Goal: Transaction & Acquisition: Purchase product/service

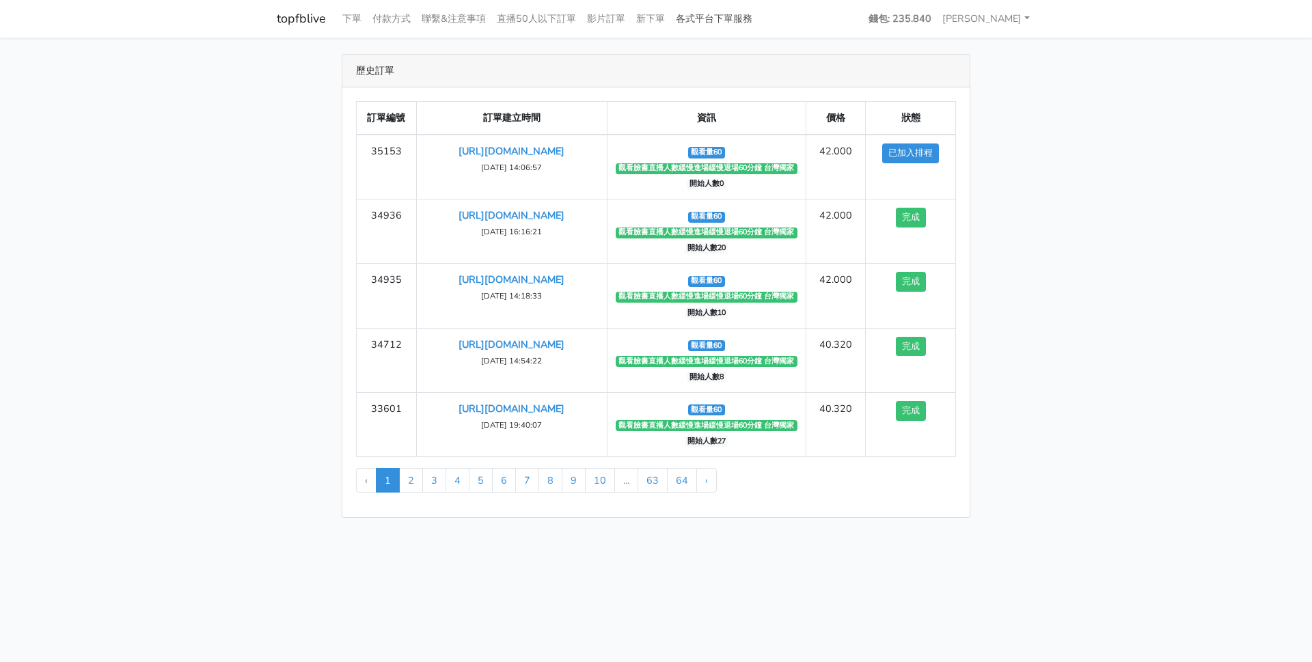
click at [723, 20] on link "各式平台下單服務" at bounding box center [713, 18] width 87 height 27
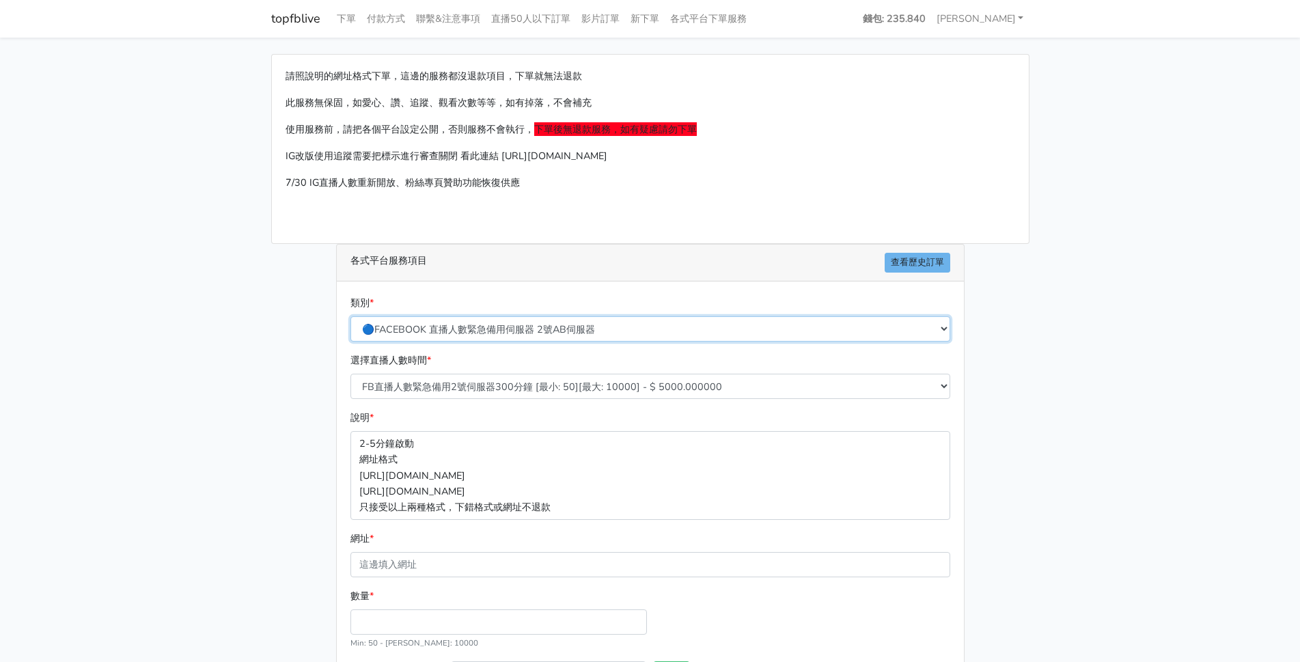
click at [484, 329] on select "🔵FACEBOOK 直播人數緊急備用伺服器 2號AB伺服器 🔵FACEBOOK 網軍專用貼文留言 安全保密 🔵9/30 FACEBOOK 直播人數緩慢進場緩慢…" at bounding box center [650, 328] width 600 height 25
select select "🔵9/30 FACEBOOK 直播人數緩慢進場緩慢退場 台灣獨家"
click at [350, 316] on select "🔵FACEBOOK 直播人數緊急備用伺服器 2號AB伺服器 🔵FACEBOOK 網軍專用貼文留言 安全保密 🔵9/30 FACEBOOK 直播人數緩慢進場緩慢…" at bounding box center [650, 328] width 600 height 25
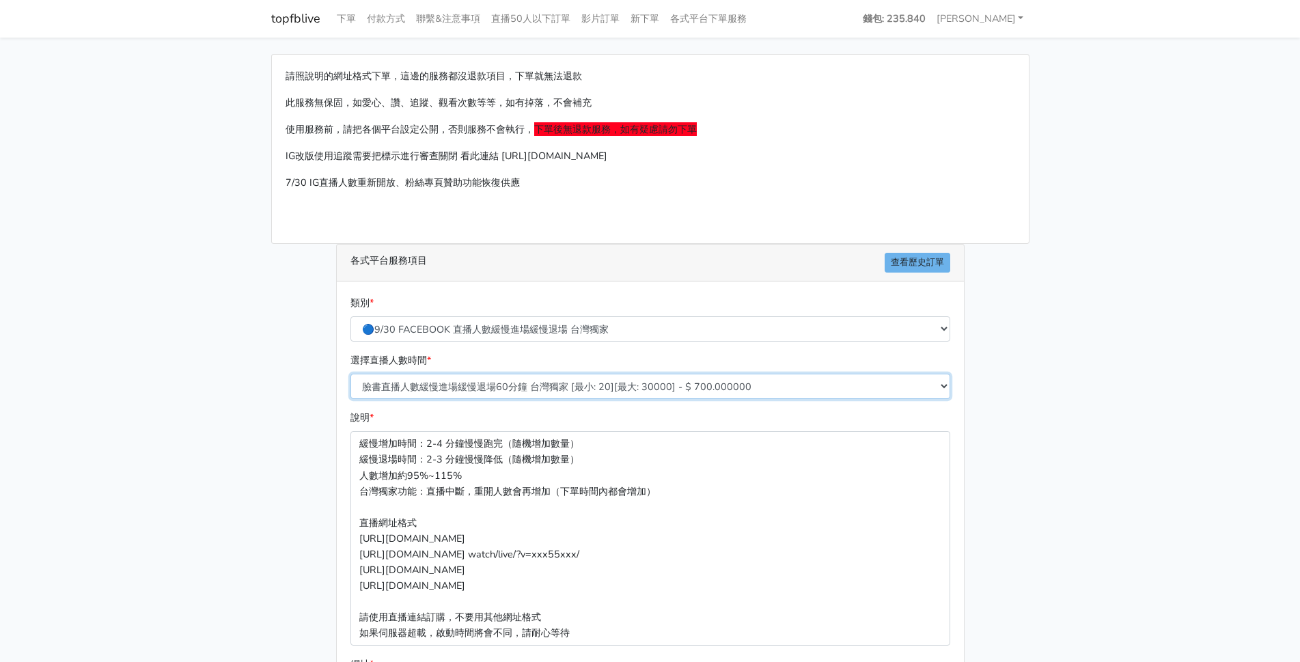
click at [536, 383] on select "臉書直播人數緩慢進場緩慢退場60分鐘 台灣獨家 [最小: 20][最大: 30000] - $ 700.000000 臉書直播人數緩慢進場緩慢退場120分鐘 …" at bounding box center [650, 386] width 600 height 25
click at [350, 374] on select "臉書直播人數緩慢進場緩慢退場60分鐘 台灣獨家 [最小: 20][最大: 30000] - $ 700.000000 臉書直播人數緩慢進場緩慢退場120分鐘 …" at bounding box center [650, 386] width 600 height 25
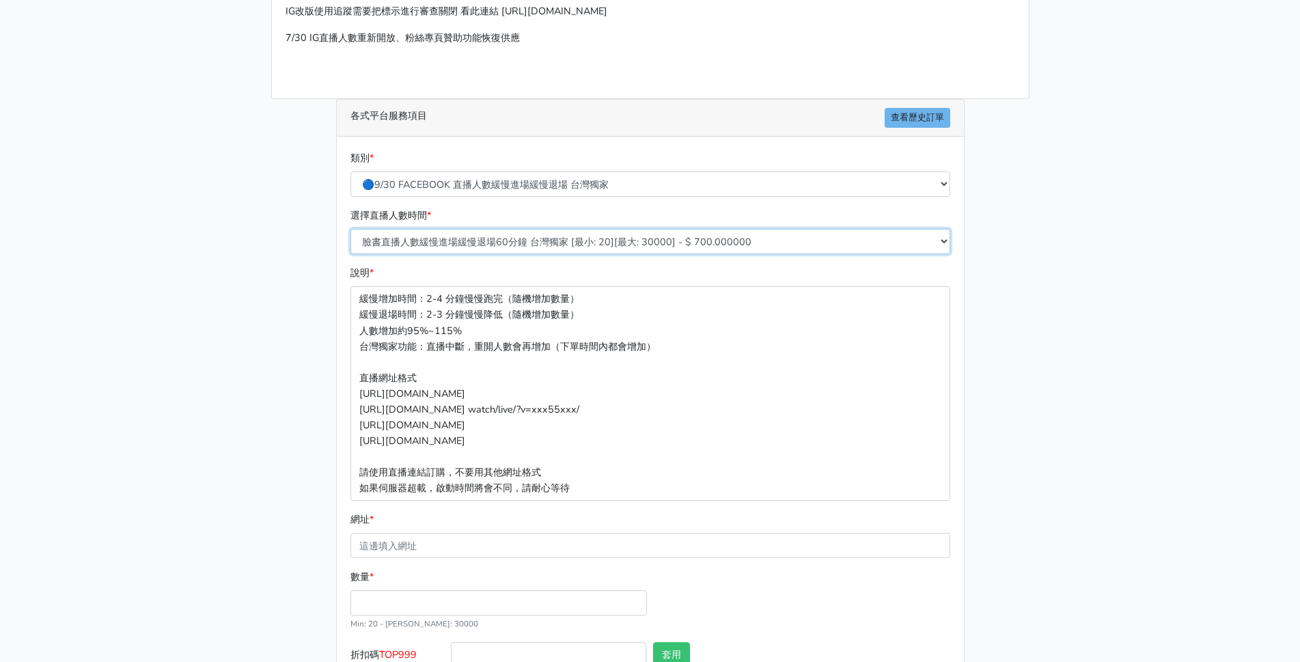
scroll to position [237, 0]
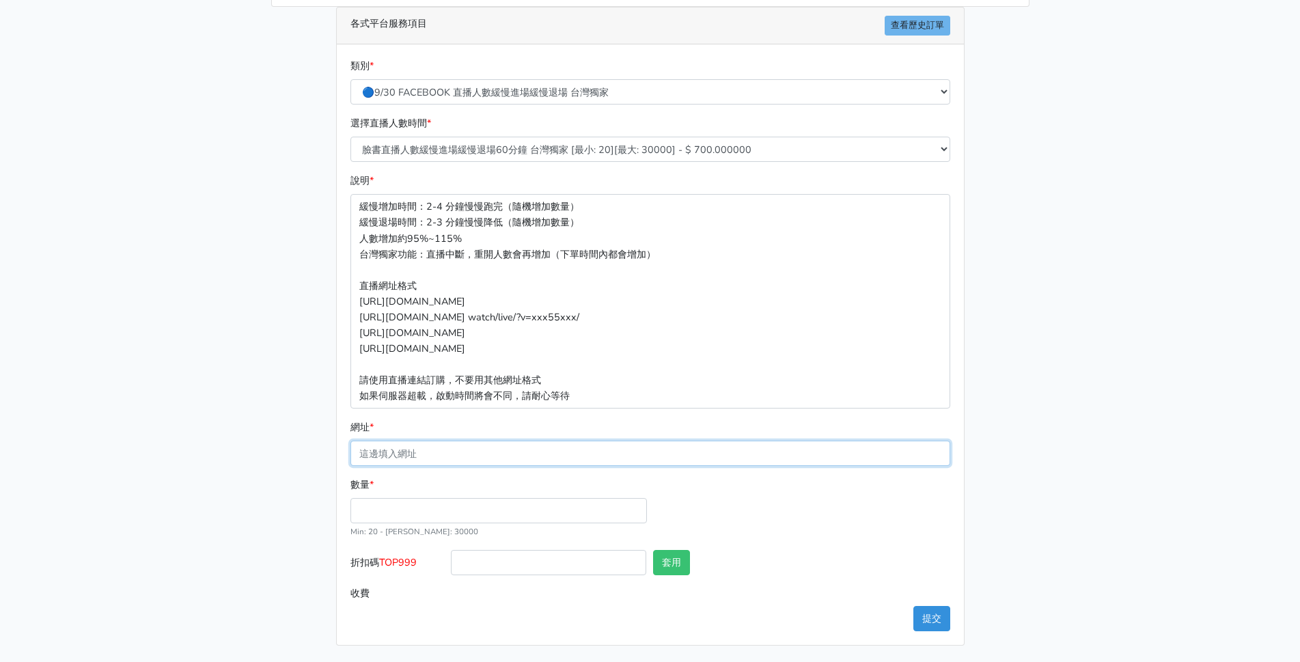
click at [400, 458] on input "網址 *" at bounding box center [650, 453] width 600 height 25
paste input "[URL][DOMAIN_NAME]"
type input "[URL][DOMAIN_NAME]"
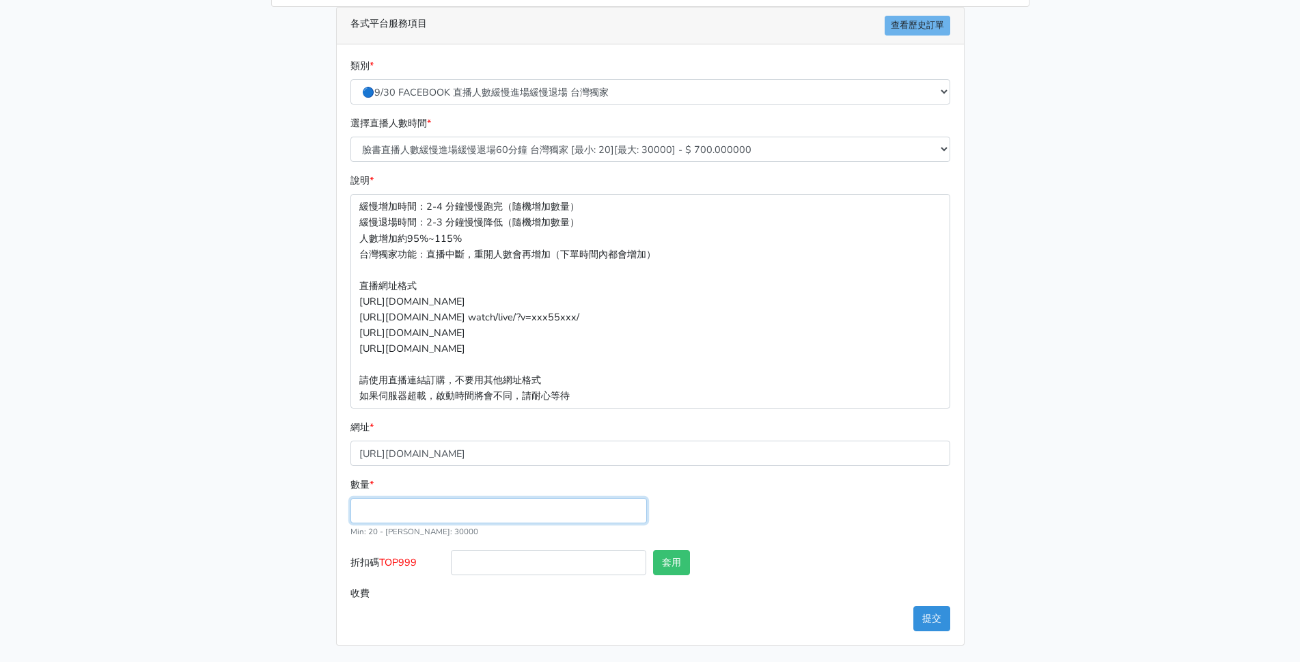
click at [387, 510] on input "數量 *" at bounding box center [498, 510] width 296 height 25
type input "60"
type input "42.000"
drag, startPoint x: 433, startPoint y: 565, endPoint x: 384, endPoint y: 566, distance: 49.2
click at [384, 566] on label "折扣碼 TOP999" at bounding box center [397, 565] width 101 height 31
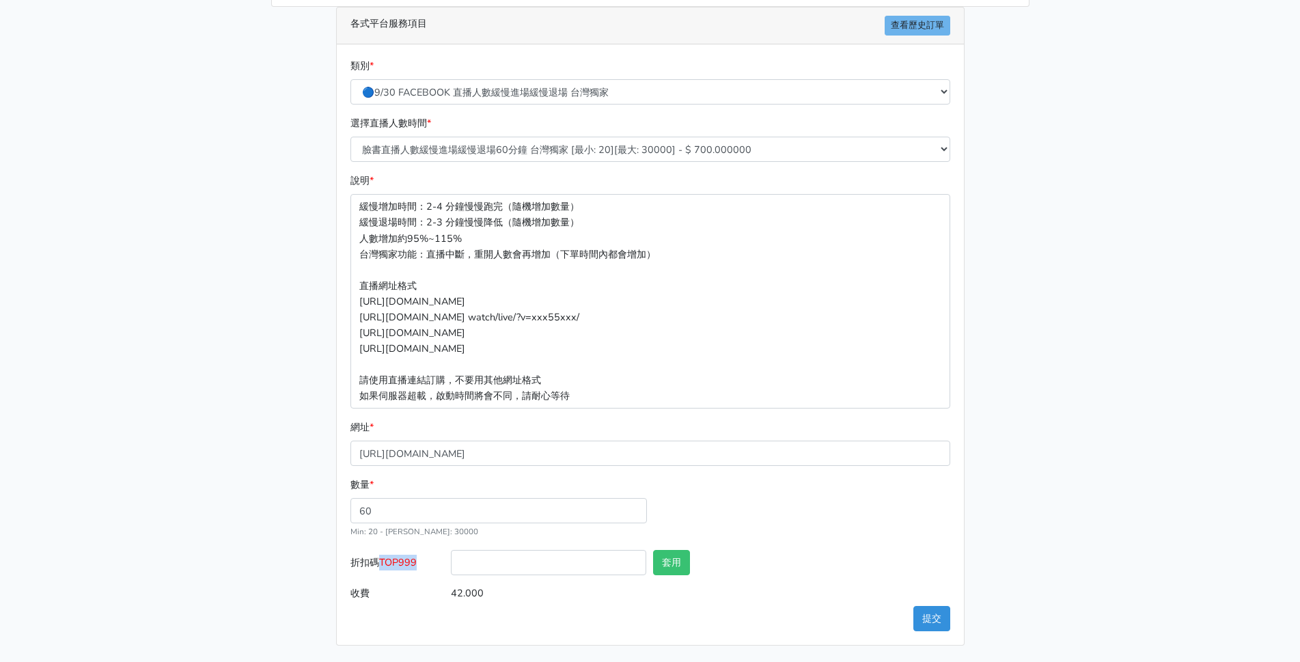
copy span "TOP999"
click at [480, 568] on input "折扣碼 TOP999" at bounding box center [548, 562] width 195 height 25
paste input "TOP999"
type input "TOP999"
click at [665, 562] on button "套用" at bounding box center [671, 562] width 37 height 25
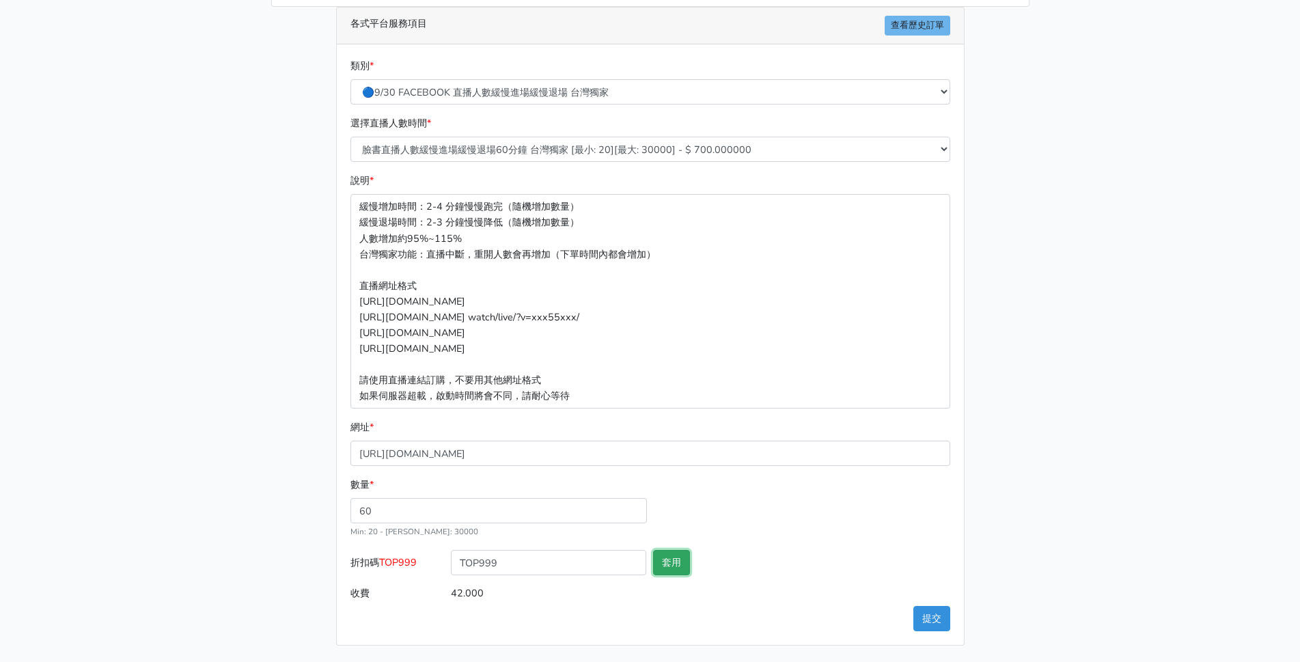
type input "套用失敗"
drag, startPoint x: 785, startPoint y: 549, endPoint x: 793, endPoint y: 559, distance: 12.6
click at [786, 553] on form "類別 * 🔵FACEBOOK 直播人數緊急備用伺服器 2號AB伺服器 🔵FACEBOOK 網軍專用貼文留言 安全保密 🔵9/30 FACEBOOK 直播人數緩…" at bounding box center [650, 332] width 600 height 548
click at [788, 363] on p "緩慢增加時間：2-4 分鐘慢慢跑完（隨機增加數量） 緩慢退場時間：2-3 分鐘慢慢降低（隨機增加數量） 人數增加約95%~115% 台灣獨家功能：直播中斷，重…" at bounding box center [650, 301] width 600 height 215
click at [939, 619] on button "提交" at bounding box center [931, 618] width 37 height 25
